Goal: Task Accomplishment & Management: Use online tool/utility

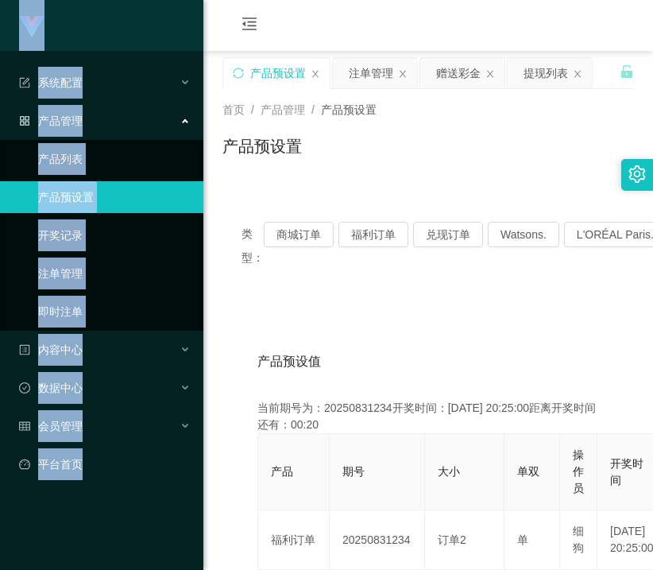
click at [0, 36] on html "Jingdong工作台代理端 系统配置 系统配置列表 管理员列表 管理员分组 systemPays 产品管理 产品列表 产品预设置 开奖记录 注单管理 即时注…" at bounding box center [326, 285] width 653 height 570
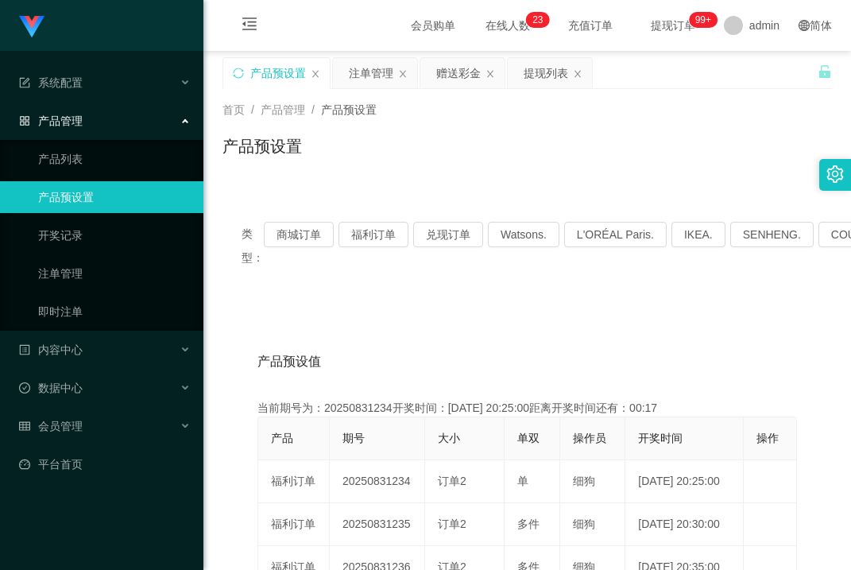
click at [580, 136] on div "首页 / 产品管理 / 产品预设置 / 产品预设置" at bounding box center [528, 136] width 610 height 69
click at [382, 235] on button "福利订单" at bounding box center [374, 234] width 70 height 25
click at [232, 80] on div "产品预设置" at bounding box center [276, 73] width 107 height 30
click at [232, 81] on div "产品预设置" at bounding box center [276, 73] width 107 height 30
click at [237, 72] on icon "图标: sync" at bounding box center [238, 73] width 11 height 11
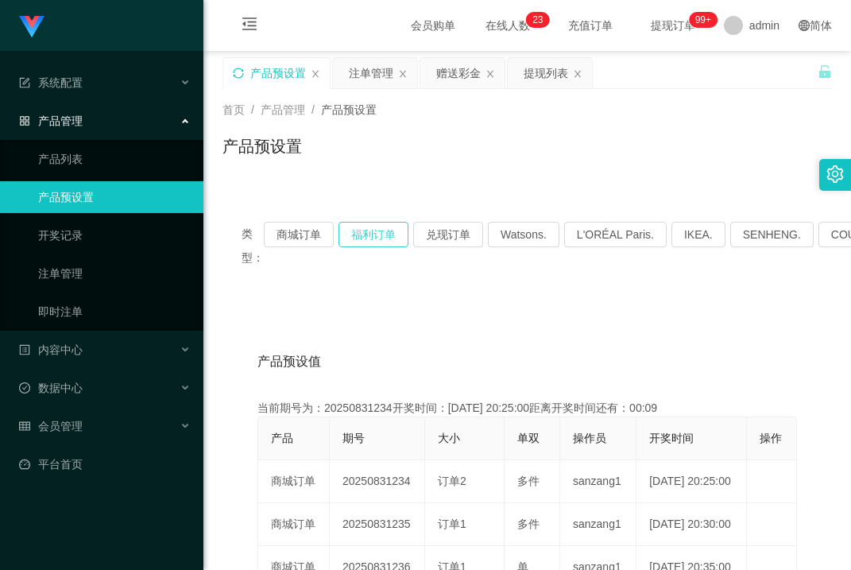
click at [380, 224] on button "福利订单" at bounding box center [374, 234] width 70 height 25
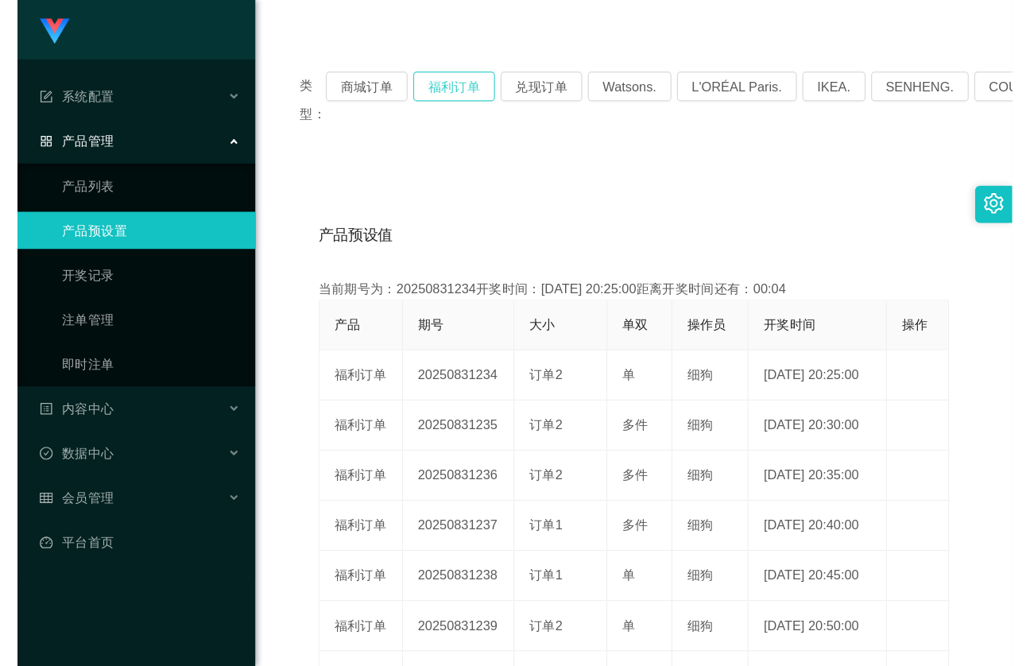
scroll to position [159, 0]
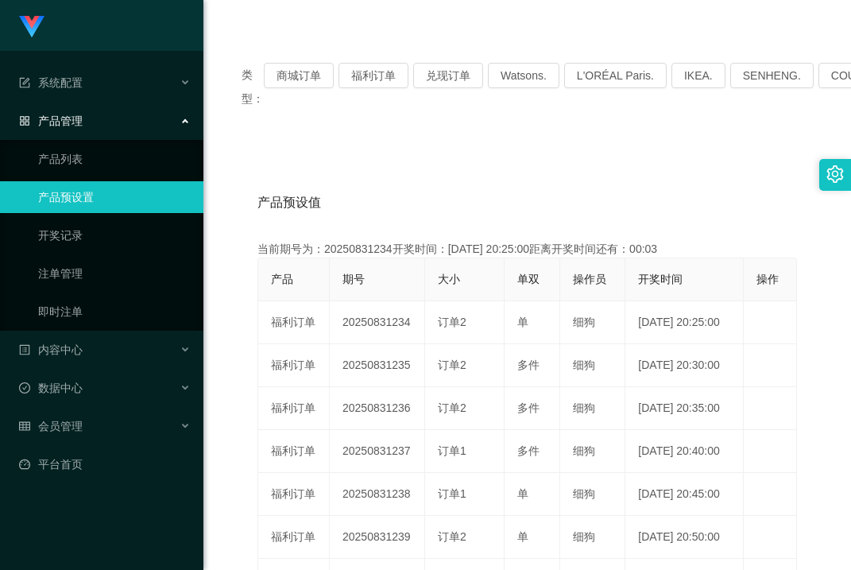
click at [460, 291] on th "大小" at bounding box center [464, 279] width 79 height 43
drag, startPoint x: 459, startPoint y: 286, endPoint x: 404, endPoint y: 285, distance: 54.9
click at [400, 291] on tr "产品 期号 大小 单双 操作员 开奖时间 操作" at bounding box center [527, 279] width 539 height 43
click at [585, 288] on div "操作员" at bounding box center [589, 279] width 33 height 17
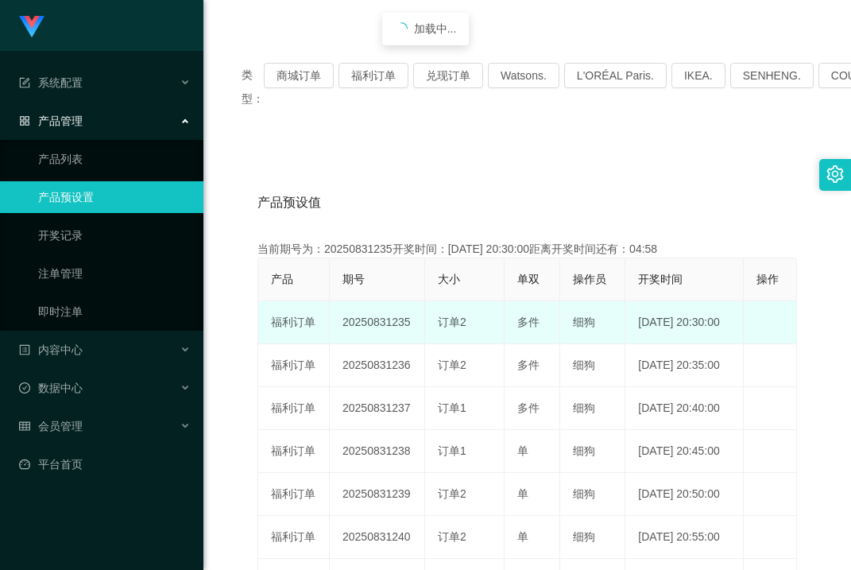
click at [458, 344] on td "订单2" at bounding box center [464, 322] width 79 height 43
click at [538, 328] on span "多件" at bounding box center [529, 322] width 22 height 13
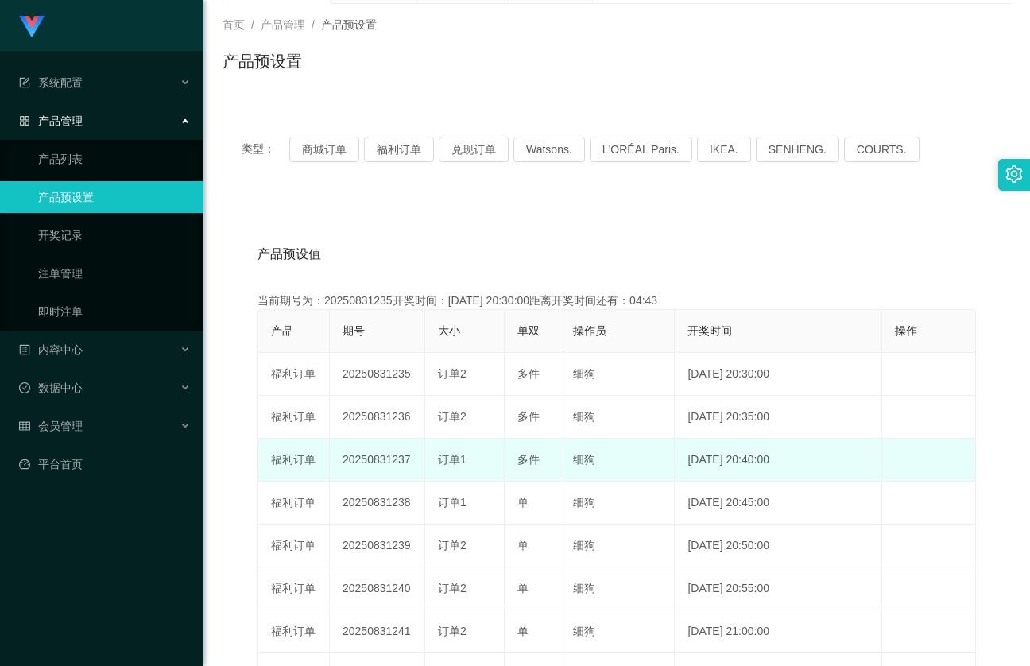
scroll to position [0, 0]
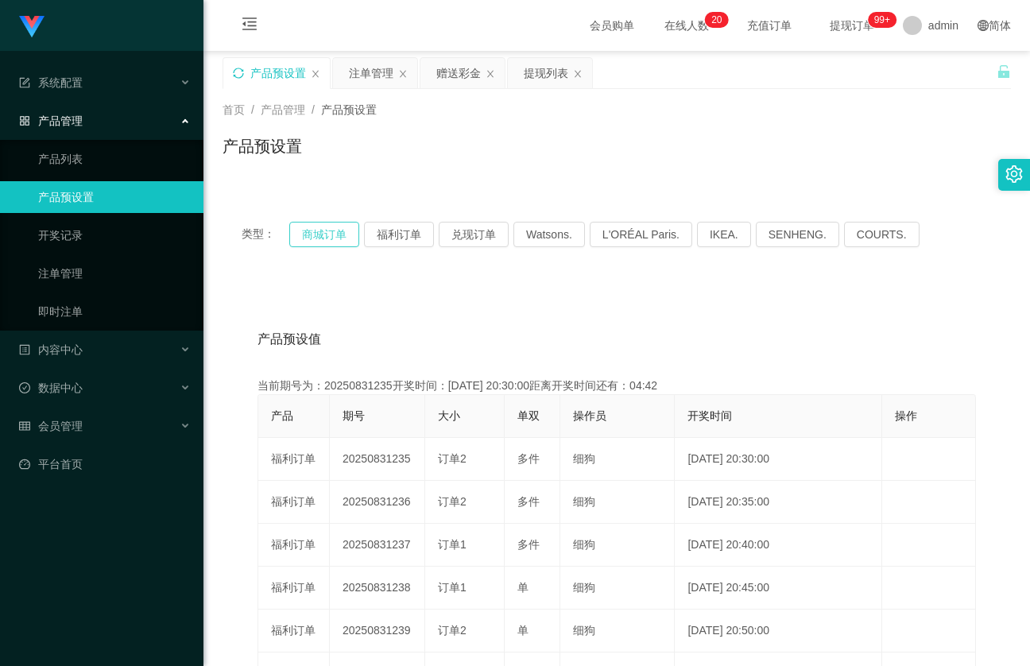
click at [328, 235] on button "商城订单" at bounding box center [324, 234] width 70 height 25
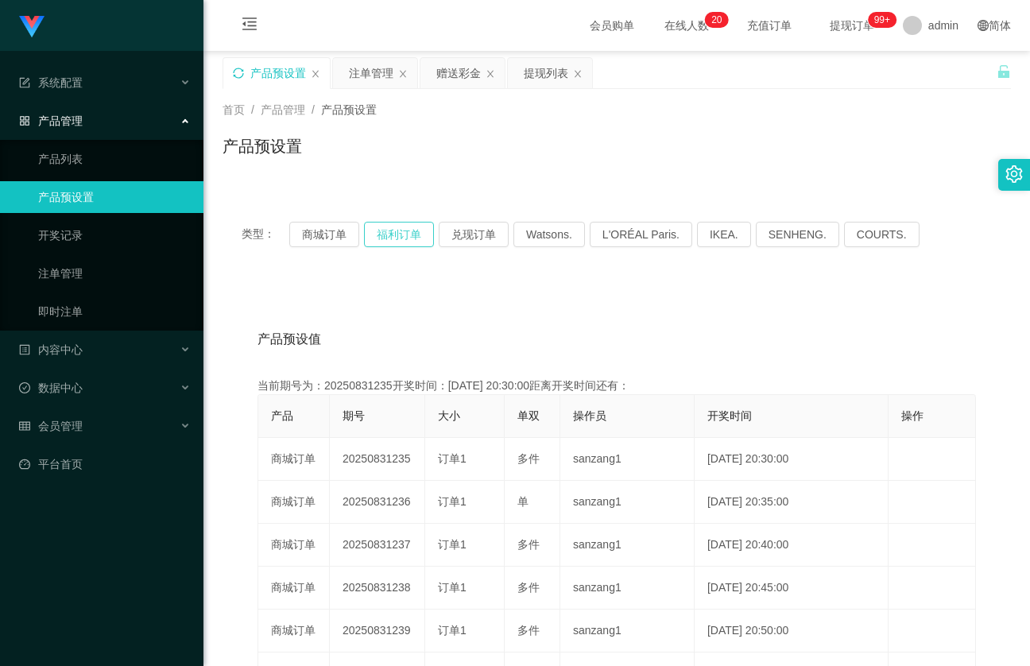
click at [425, 234] on button "福利订单" at bounding box center [399, 234] width 70 height 25
click at [246, 76] on div "产品预设置" at bounding box center [276, 73] width 107 height 30
click at [241, 71] on icon "图标: sync" at bounding box center [238, 73] width 11 height 11
click at [375, 231] on button "福利订单" at bounding box center [399, 234] width 70 height 25
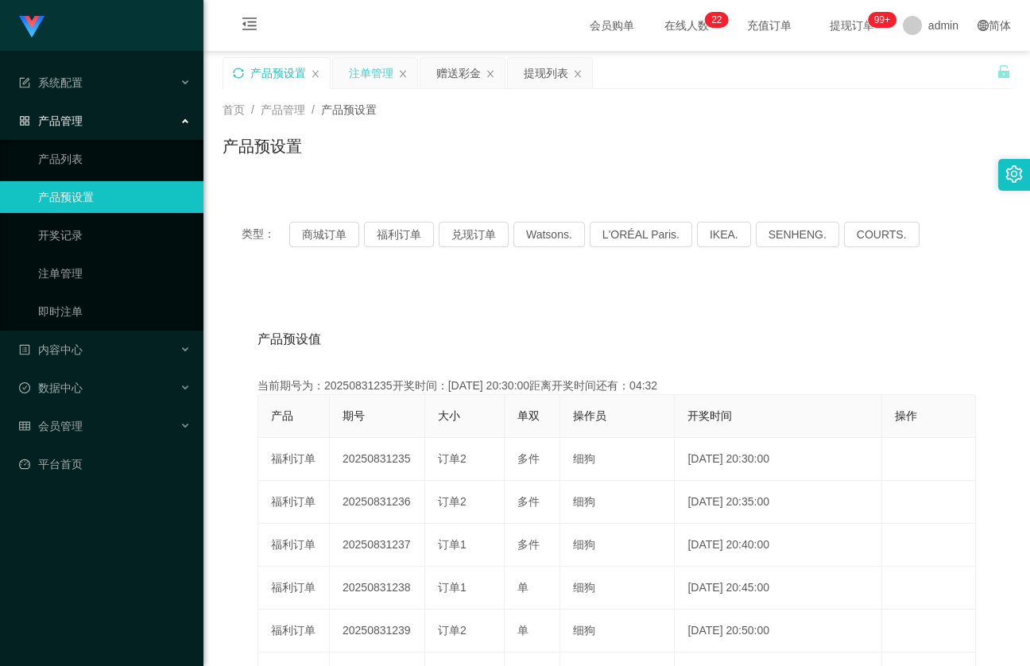
click at [360, 68] on div "注单管理" at bounding box center [371, 73] width 45 height 30
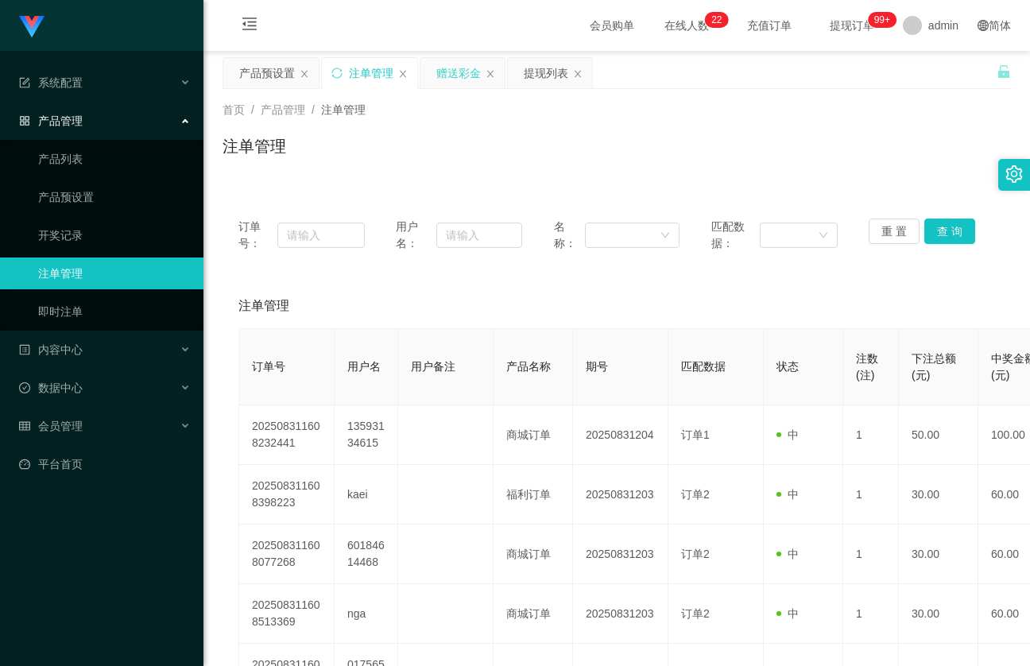
click at [443, 67] on div "赠送彩金" at bounding box center [458, 73] width 45 height 30
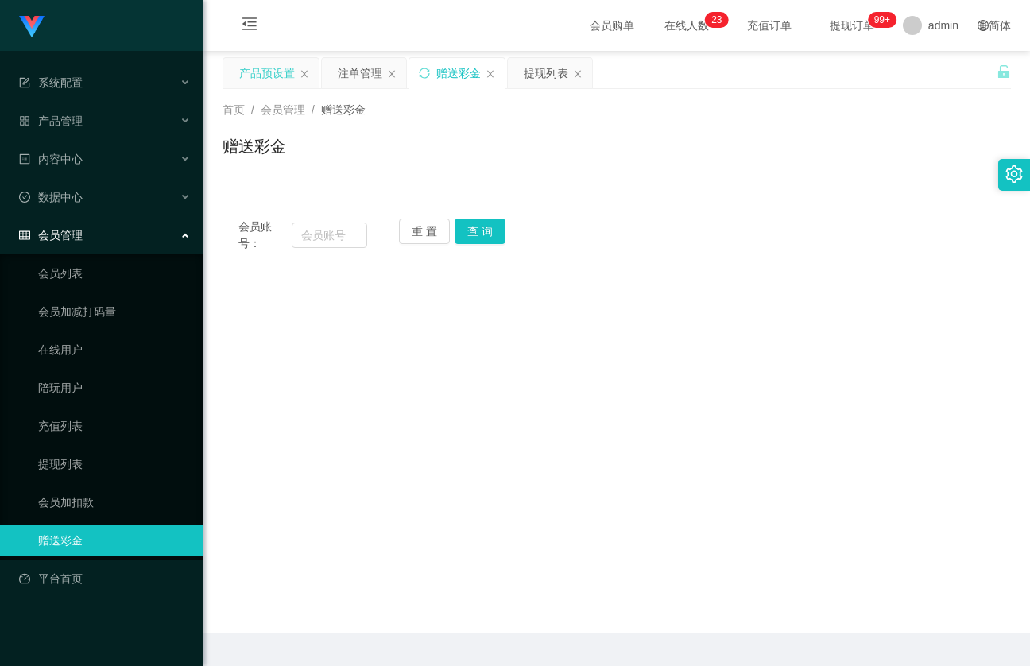
click at [242, 68] on div "产品预设置" at bounding box center [270, 73] width 95 height 30
click at [259, 67] on div "产品预设置" at bounding box center [267, 73] width 56 height 30
